Goal: Navigation & Orientation: Go to known website

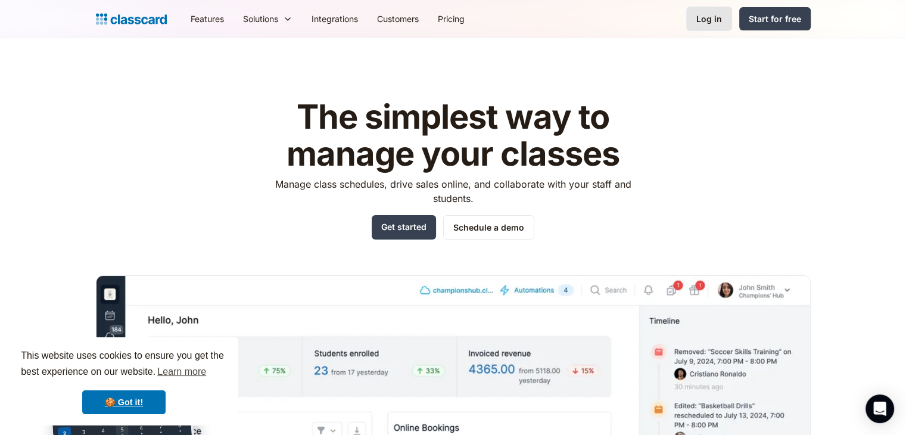
click at [717, 21] on div "Log in" at bounding box center [709, 19] width 26 height 13
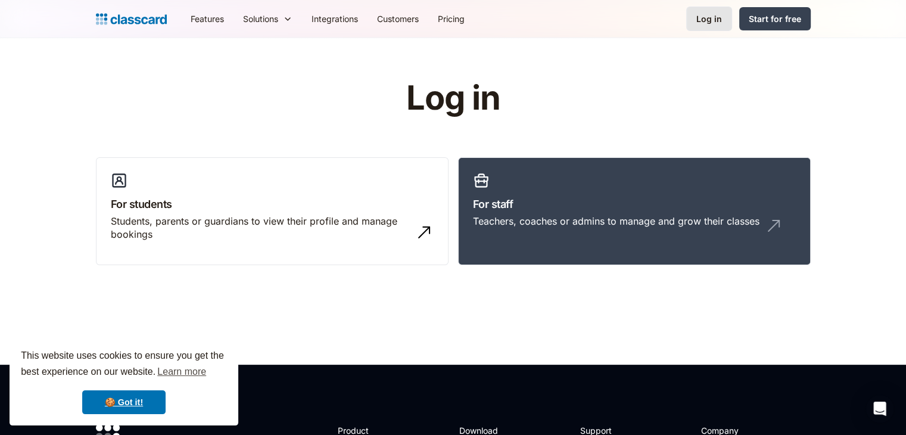
click at [701, 10] on link "Log in" at bounding box center [709, 19] width 46 height 24
click at [639, 220] on div "Teachers, coaches or admins to manage and grow their classes" at bounding box center [616, 220] width 287 height 13
